Goal: Check status: Check status

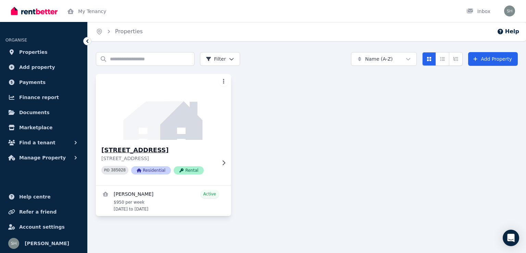
click at [168, 155] on p "[STREET_ADDRESS]" at bounding box center [158, 158] width 115 height 7
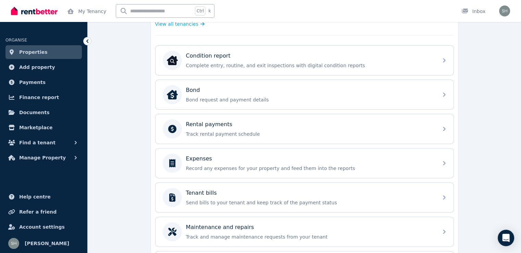
scroll to position [206, 0]
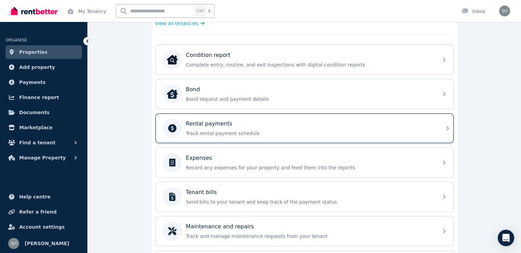
click at [237, 123] on div "Rental payments" at bounding box center [310, 123] width 248 height 8
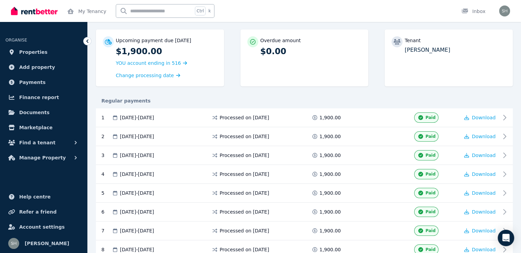
scroll to position [57, 0]
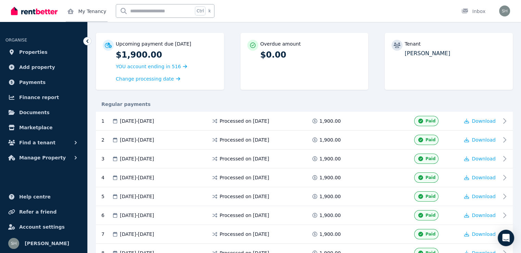
click at [86, 10] on link "My Tenancy" at bounding box center [87, 11] width 42 height 22
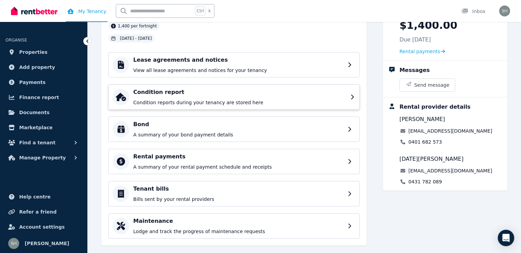
scroll to position [59, 0]
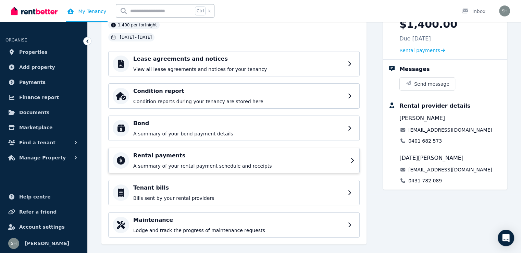
click at [211, 162] on p "A summary of your rental payment schedule and receipts" at bounding box center [239, 165] width 213 height 7
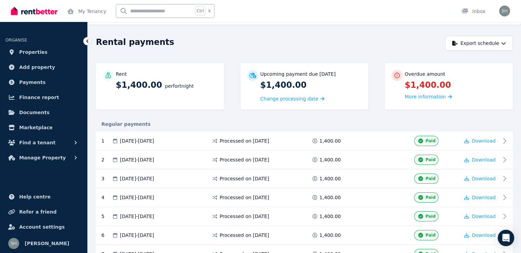
scroll to position [11, 0]
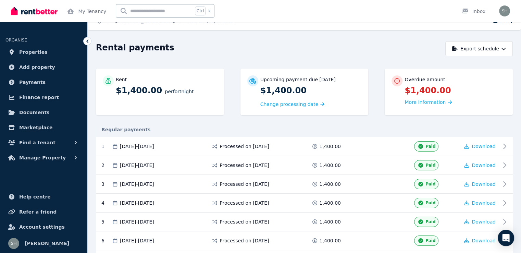
click at [23, 8] on img at bounding box center [34, 11] width 47 height 10
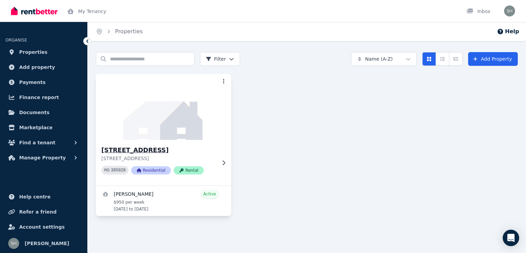
click at [140, 155] on p "[STREET_ADDRESS]" at bounding box center [158, 158] width 115 height 7
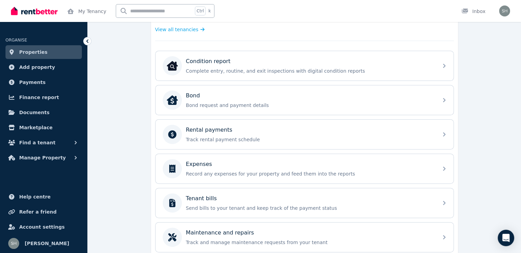
scroll to position [201, 0]
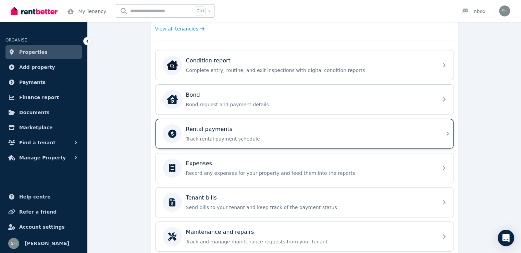
click at [310, 132] on div "Rental payments Track rental payment schedule" at bounding box center [310, 133] width 248 height 17
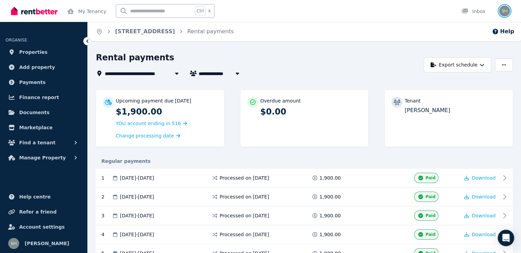
click at [504, 10] on img "button" at bounding box center [504, 10] width 11 height 11
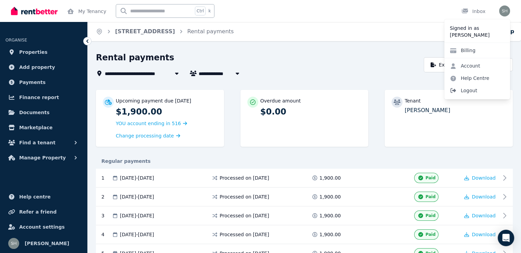
click at [466, 91] on span "Logout" at bounding box center [477, 90] width 66 height 12
